Goal: Book appointment/travel/reservation

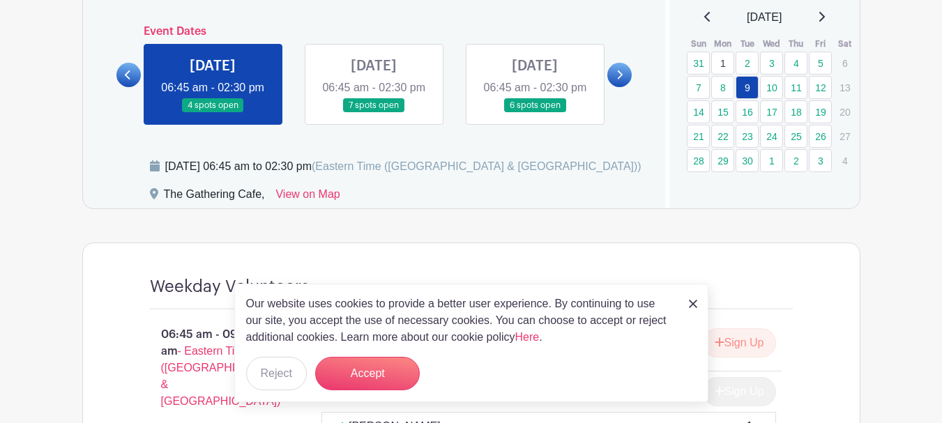
scroll to position [906, 0]
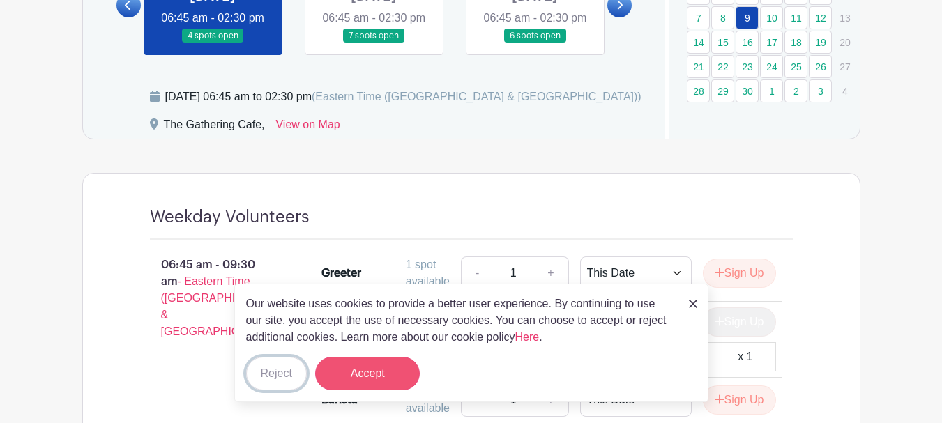
drag, startPoint x: 286, startPoint y: 378, endPoint x: 348, endPoint y: 360, distance: 64.6
click at [286, 378] on button "Reject" at bounding box center [276, 373] width 61 height 33
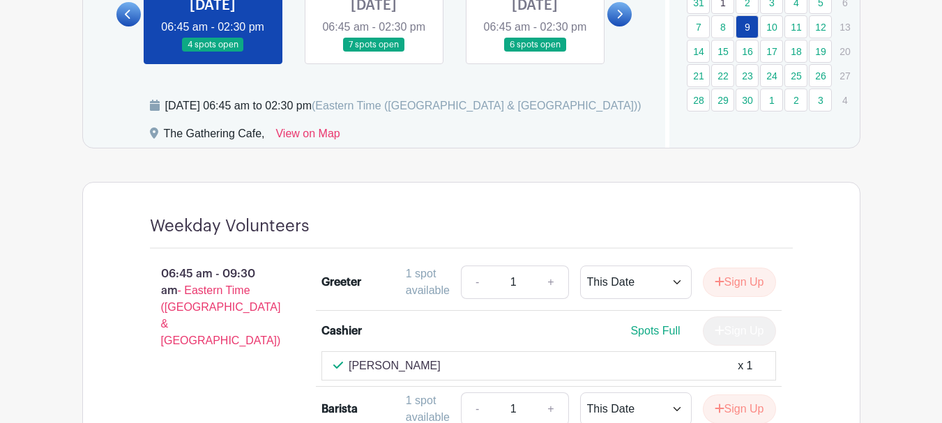
scroll to position [836, 0]
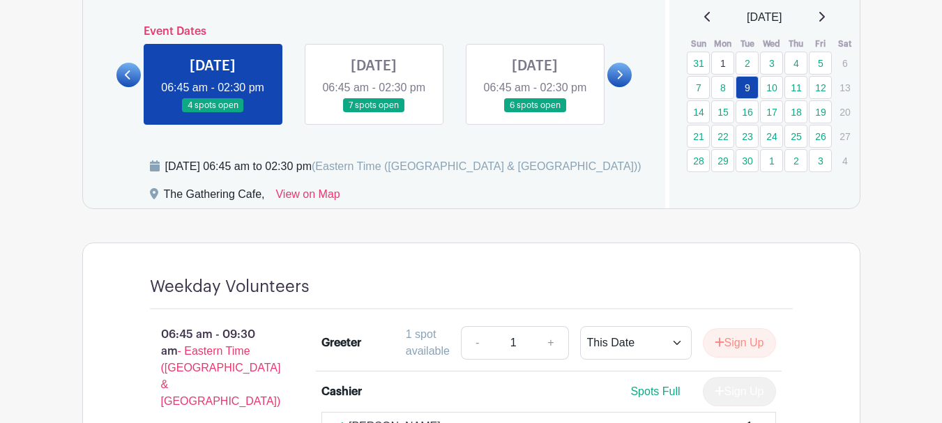
click at [374, 113] on link at bounding box center [374, 113] width 0 height 0
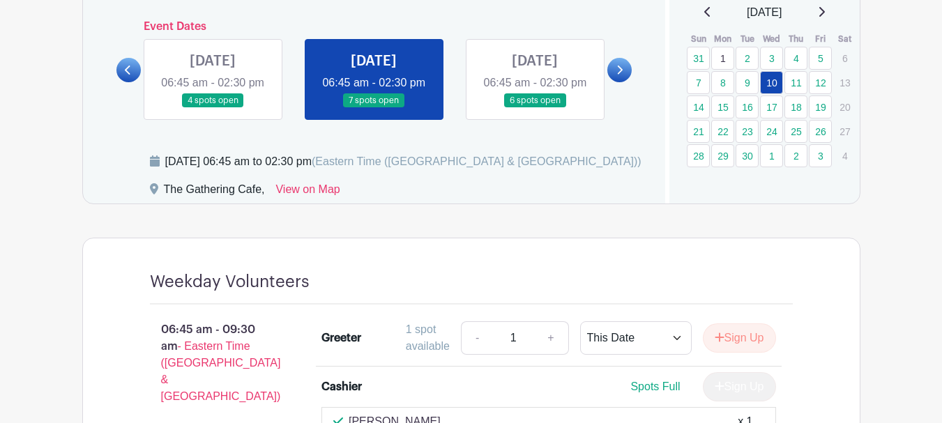
scroll to position [836, 0]
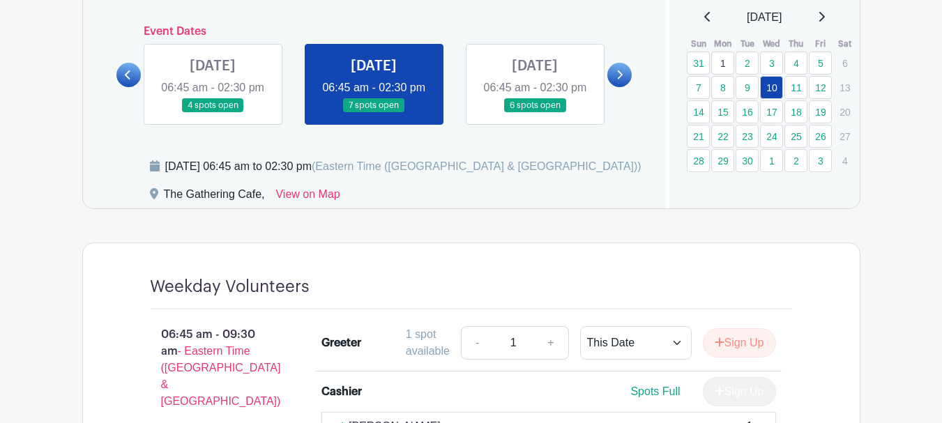
click at [535, 113] on link at bounding box center [535, 113] width 0 height 0
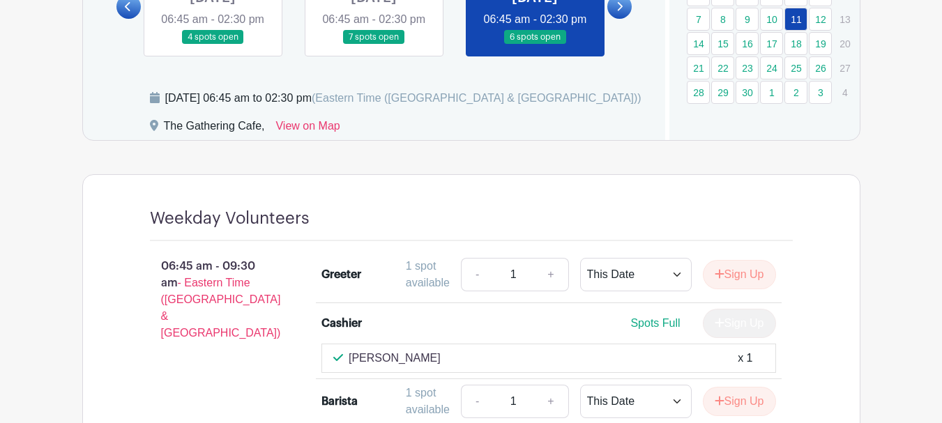
scroll to position [696, 0]
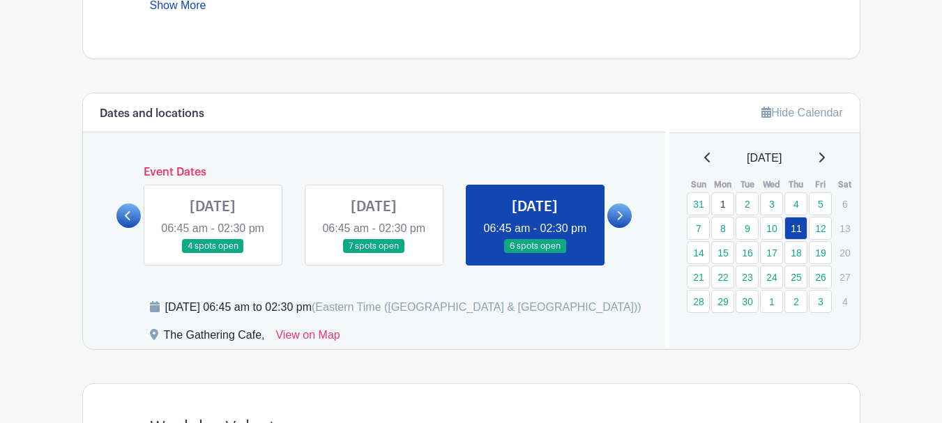
click at [623, 227] on link at bounding box center [619, 216] width 24 height 24
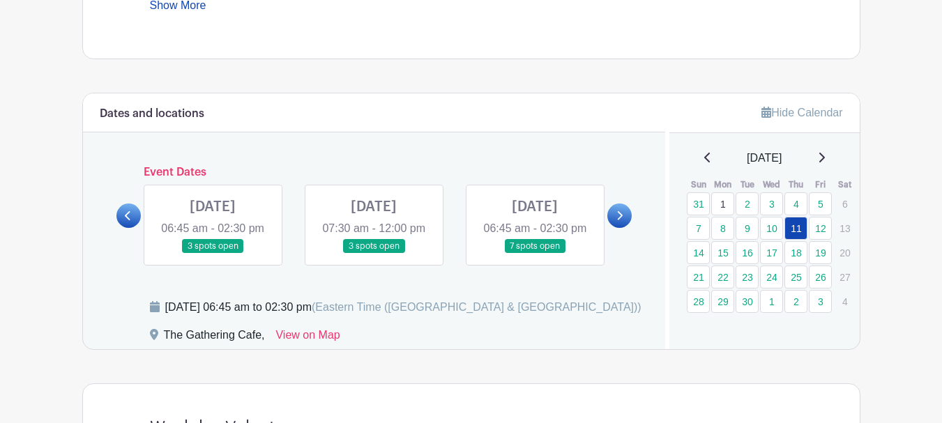
click at [213, 254] on link at bounding box center [213, 254] width 0 height 0
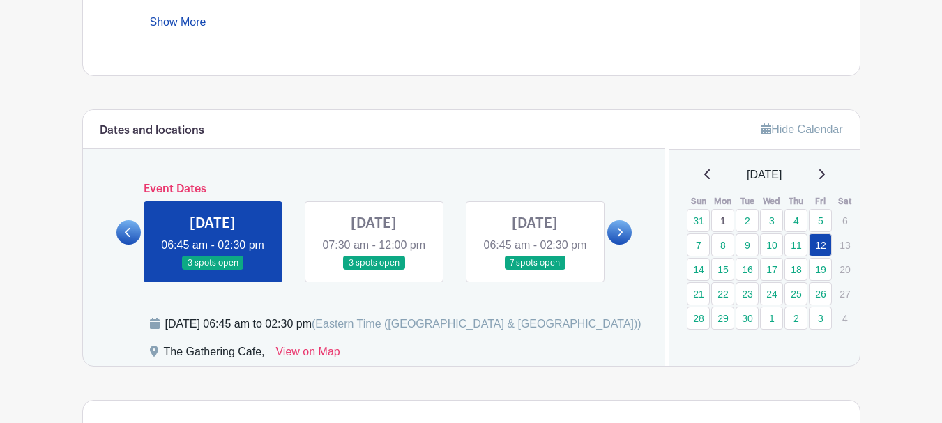
scroll to position [701, 0]
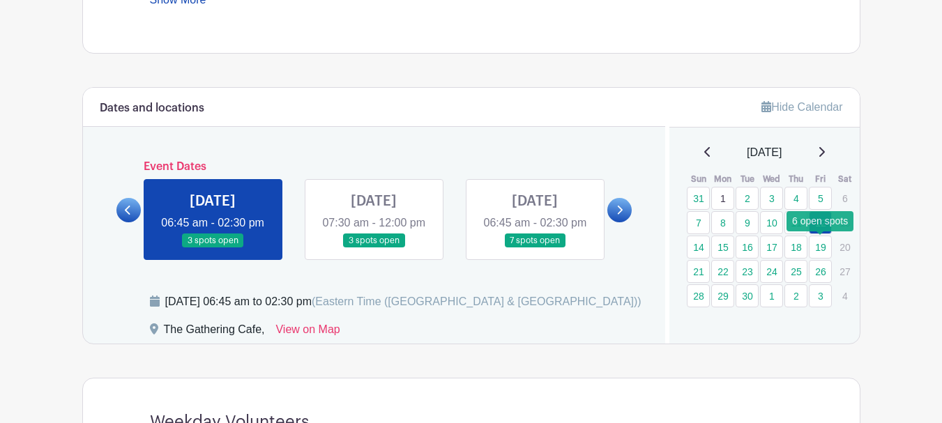
click at [821, 247] on link "19" at bounding box center [820, 247] width 23 height 23
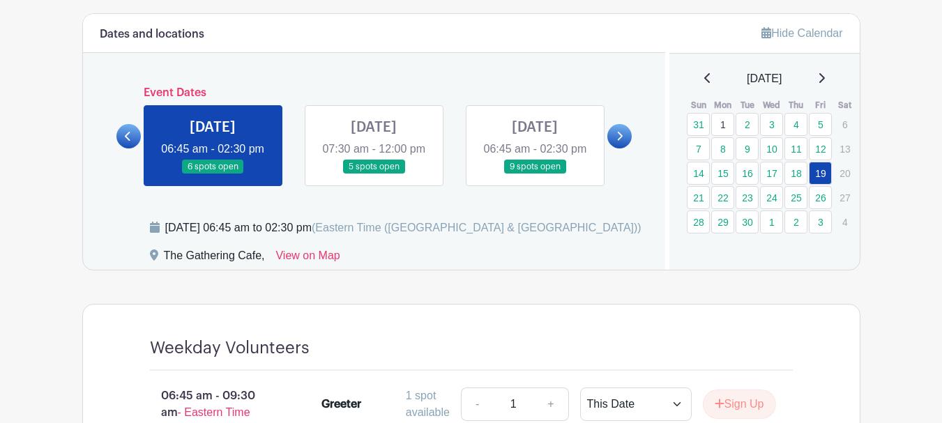
scroll to position [765, 0]
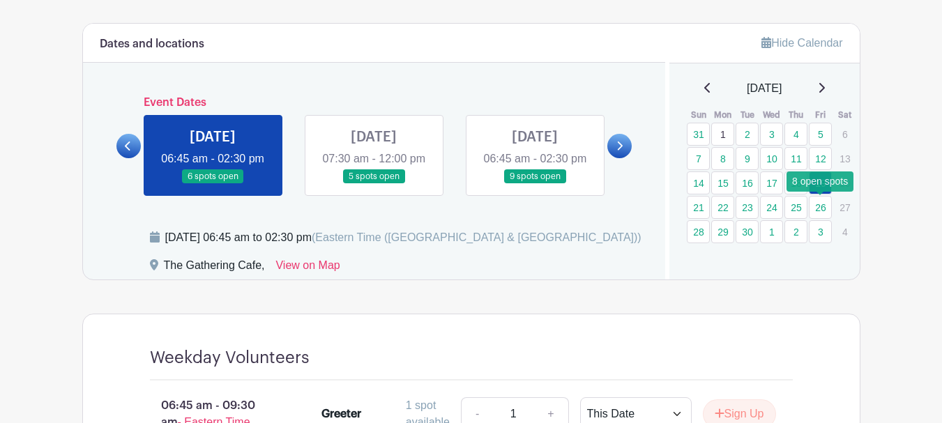
click at [820, 207] on link "26" at bounding box center [820, 207] width 23 height 23
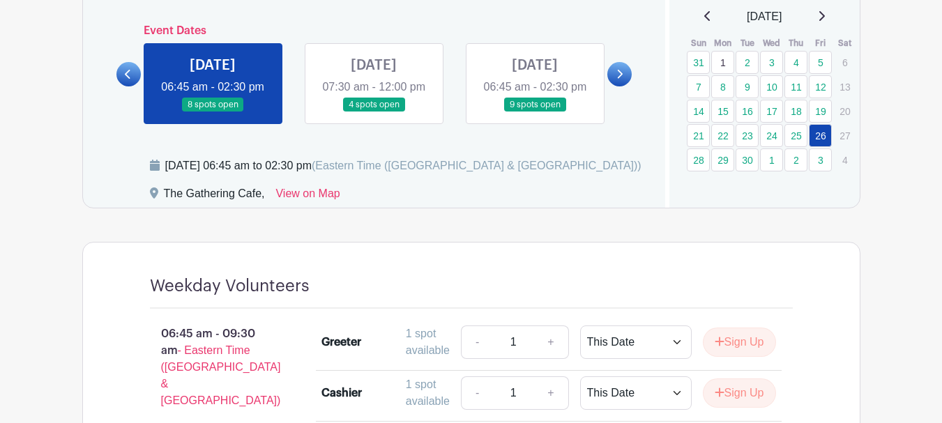
scroll to position [835, 0]
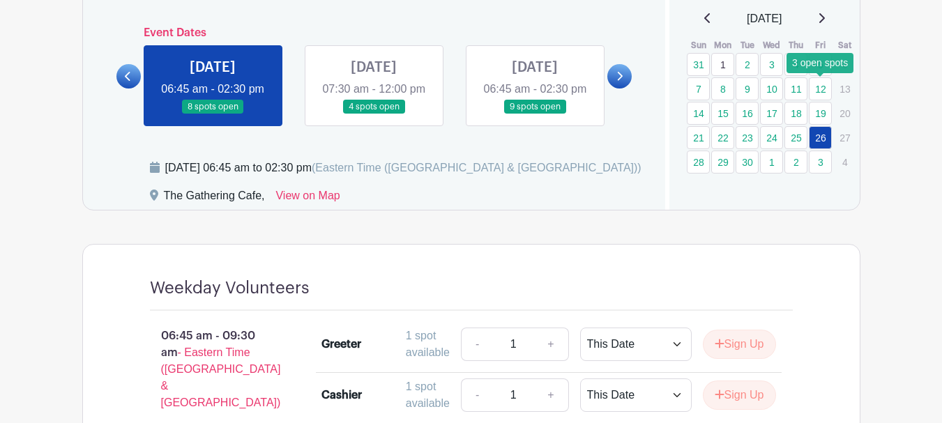
click at [818, 91] on link "12" at bounding box center [820, 88] width 23 height 23
